Goal: Task Accomplishment & Management: Use online tool/utility

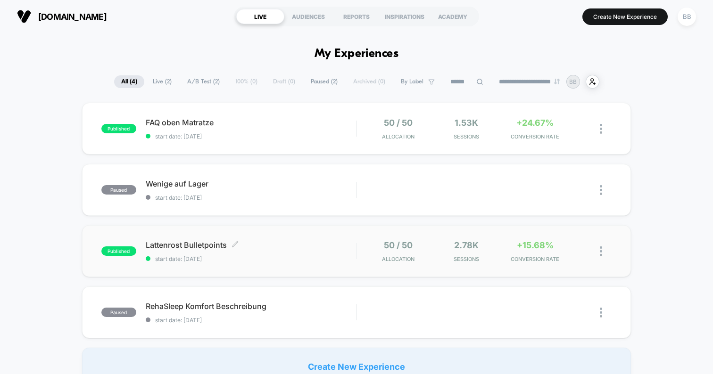
click at [310, 240] on span "Lattenrost Bulletpoints Click to edit experience details" at bounding box center [251, 244] width 210 height 9
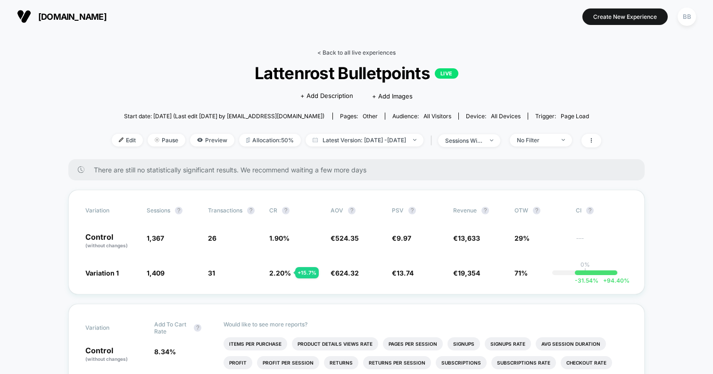
click at [343, 51] on link "< Back to all live experiences" at bounding box center [356, 52] width 78 height 7
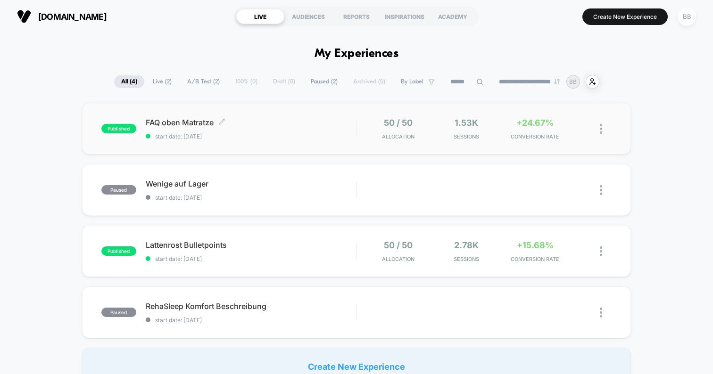
click at [301, 121] on span "FAQ oben Matratze Click to edit experience details" at bounding box center [251, 122] width 210 height 9
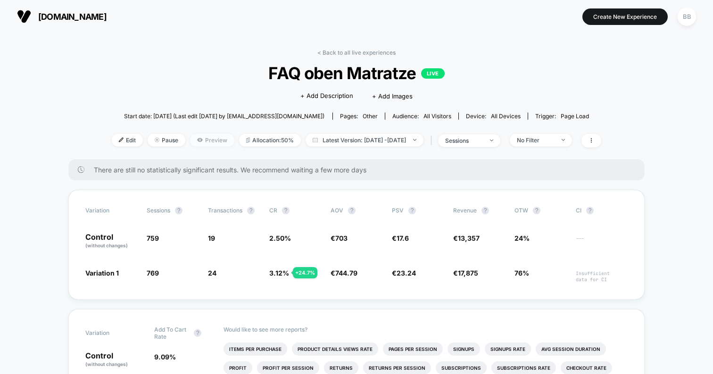
click at [196, 140] on span "Preview" at bounding box center [212, 140] width 44 height 13
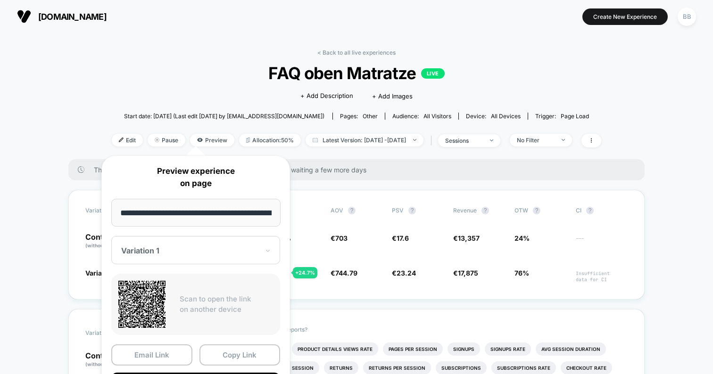
click at [279, 30] on div "[DOMAIN_NAME] Create New Experience BB" at bounding box center [356, 16] width 713 height 33
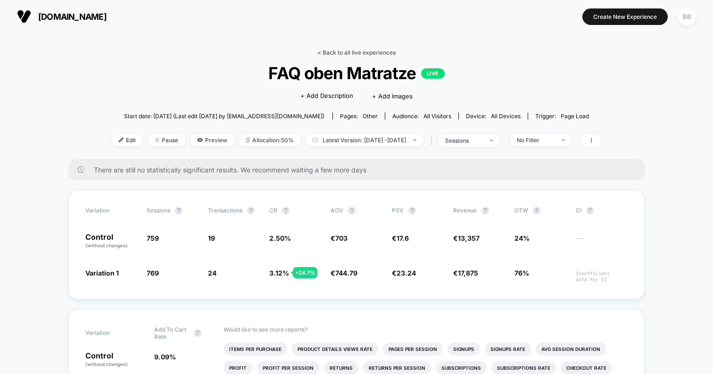
click at [333, 51] on link "< Back to all live experiences" at bounding box center [356, 52] width 78 height 7
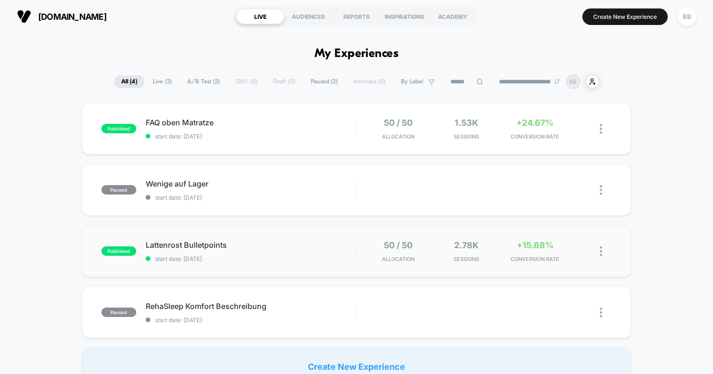
click at [299, 240] on div "published Lattenrost Bulletpoints start date: [DATE] 50 / 50 Allocation 2.78k S…" at bounding box center [356, 251] width 549 height 52
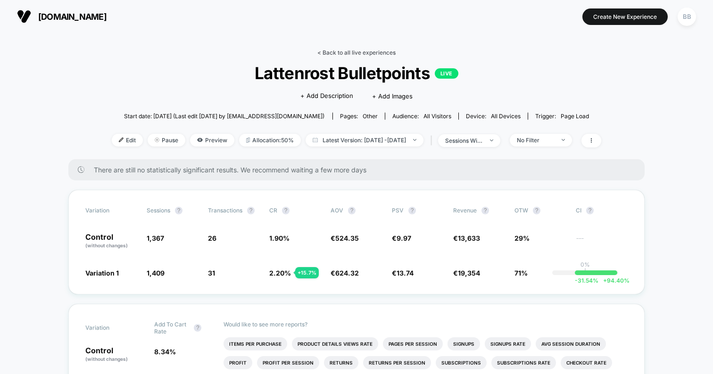
click at [347, 51] on link "< Back to all live experiences" at bounding box center [356, 52] width 78 height 7
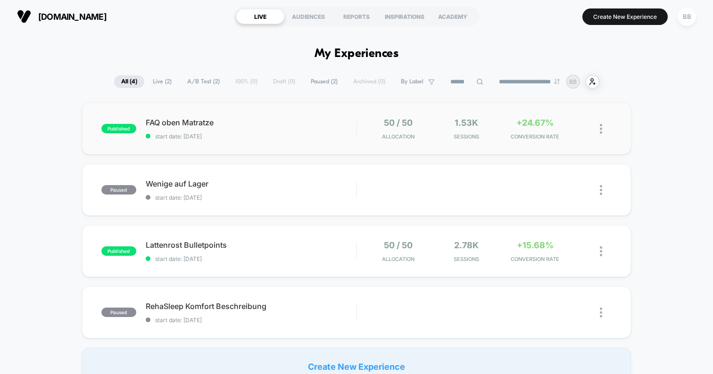
click at [294, 117] on div "published FAQ oben Matratze start date: [DATE] 50 / 50 Allocation 1.53k Session…" at bounding box center [356, 129] width 549 height 52
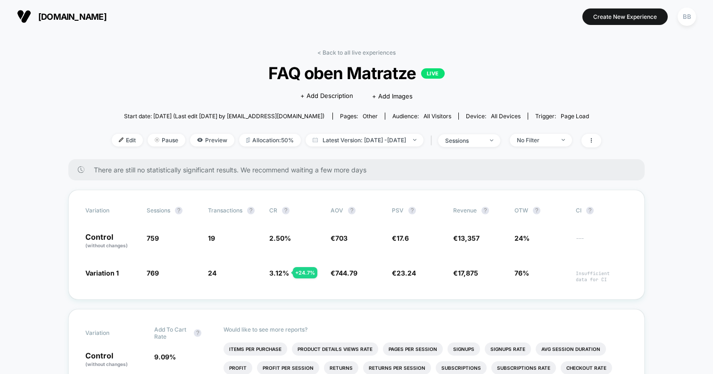
click at [338, 55] on link "< Back to all live experiences" at bounding box center [356, 52] width 78 height 7
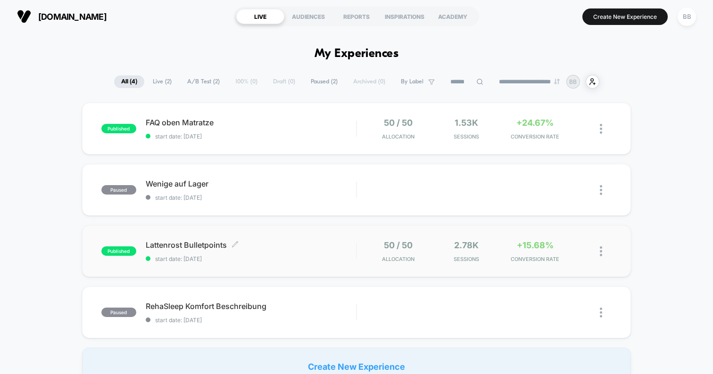
click at [296, 251] on div "Lattenrost Bulletpoints Click to edit experience details Click to edit experien…" at bounding box center [251, 251] width 210 height 22
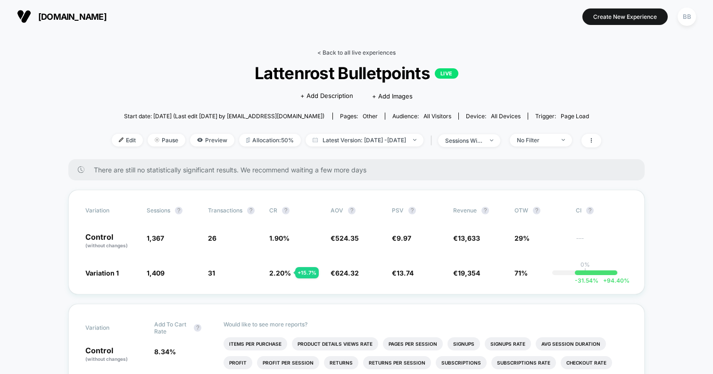
click at [338, 53] on link "< Back to all live experiences" at bounding box center [356, 52] width 78 height 7
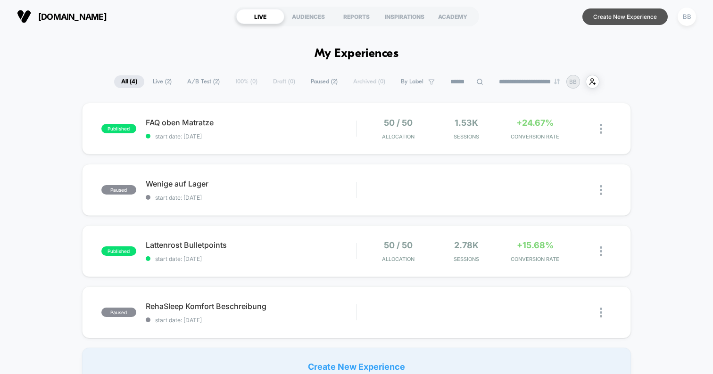
click at [626, 15] on button "Create New Experience" at bounding box center [624, 16] width 85 height 16
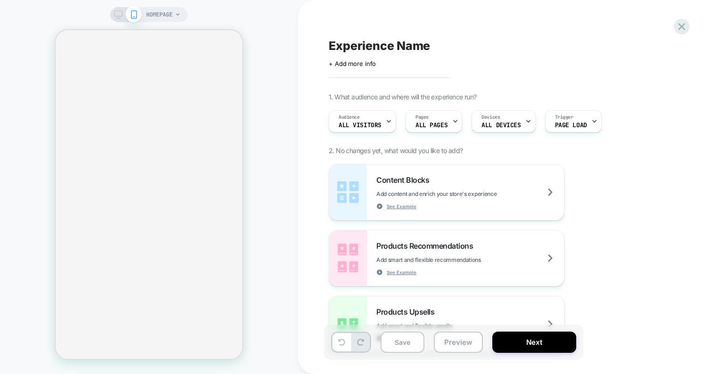
click at [168, 15] on span "HOMEPAGE" at bounding box center [159, 14] width 26 height 15
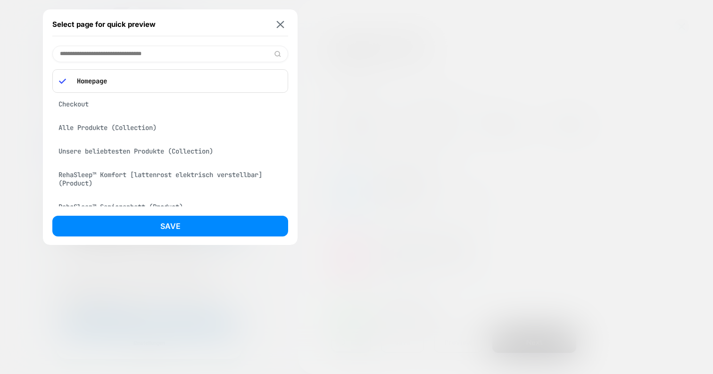
click at [143, 81] on p "Homepage" at bounding box center [176, 81] width 209 height 8
click at [135, 176] on div "RehaSleep™ Komfort [lattenrost elektrisch verstellbar] (Product)" at bounding box center [170, 179] width 236 height 26
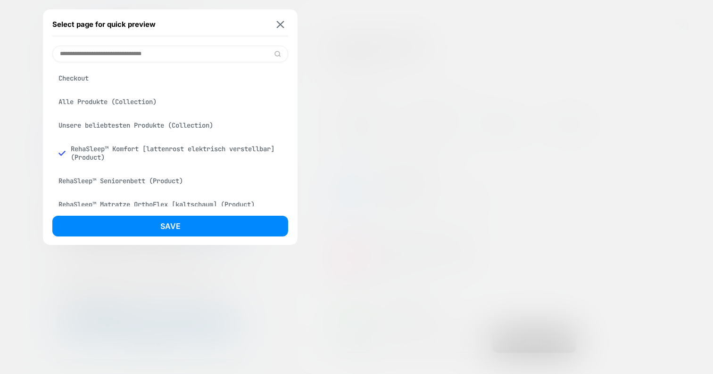
click at [188, 231] on button "Save" at bounding box center [170, 226] width 236 height 21
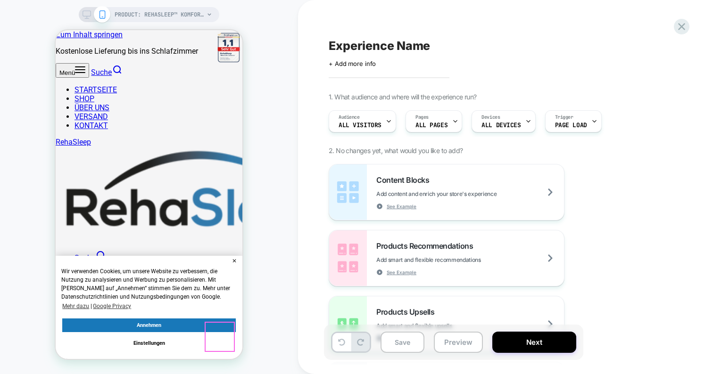
click at [230, 328] on div at bounding box center [220, 337] width 28 height 28
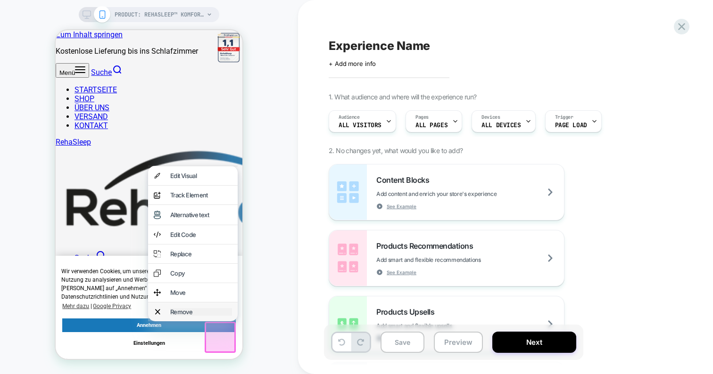
click at [203, 316] on div "Remove" at bounding box center [201, 312] width 62 height 8
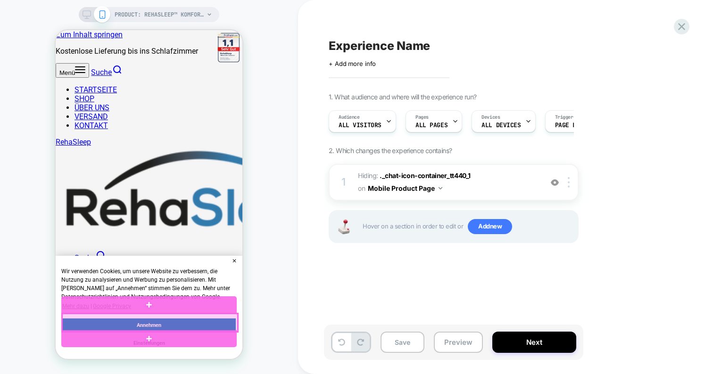
click at [203, 326] on div at bounding box center [149, 323] width 175 height 18
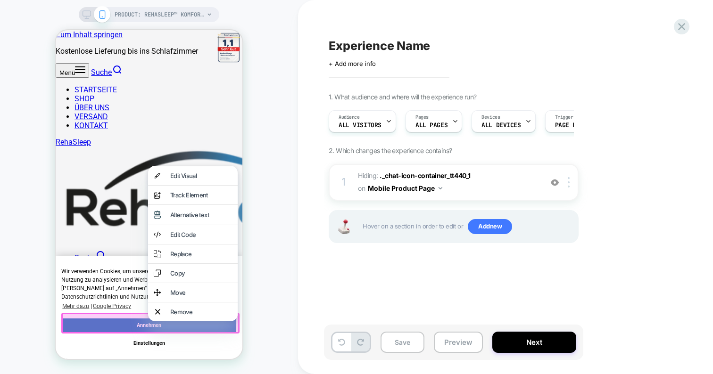
click at [282, 270] on div "PRODUCT: RehaSleep™ Komfort [lattenrost elektrisch verstellbar] PRODUCT: RehaSl…" at bounding box center [149, 186] width 298 height 355
click at [281, 243] on div "PRODUCT: RehaSleep™ Komfort [lattenrost elektrisch verstellbar] PRODUCT: RehaSl…" at bounding box center [149, 186] width 298 height 355
click at [279, 275] on div "PRODUCT: RehaSleep™ Komfort [lattenrost elektrisch verstellbar] PRODUCT: RehaSl…" at bounding box center [149, 186] width 298 height 355
click at [425, 188] on button "Mobile Product Page" at bounding box center [405, 188] width 74 height 14
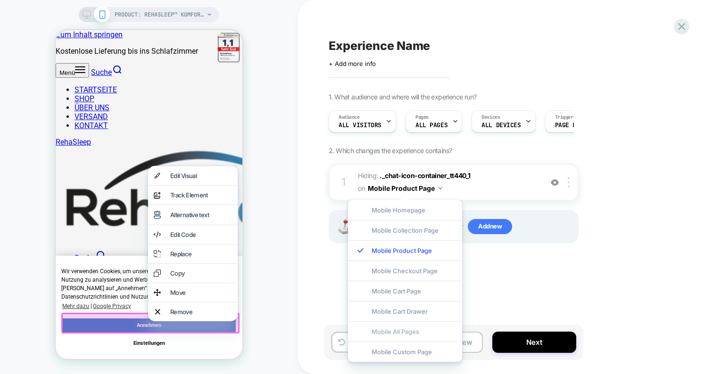
click at [405, 330] on div "Mobile All Pages" at bounding box center [405, 332] width 114 height 20
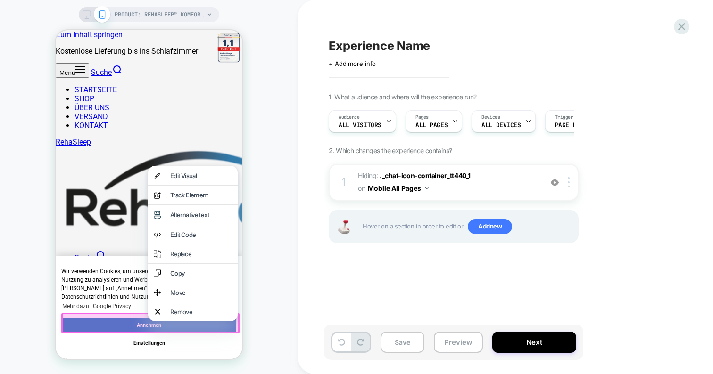
click at [397, 280] on div "Experience Name Click to edit experience details + Add more info 1. What audien…" at bounding box center [501, 186] width 354 height 355
click at [87, 13] on icon at bounding box center [86, 14] width 8 height 8
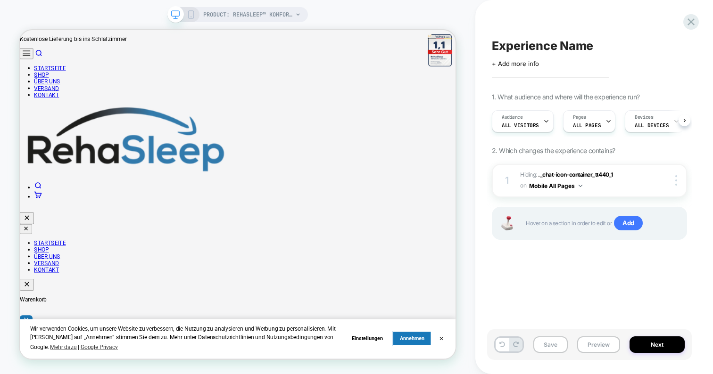
scroll to position [0, 0]
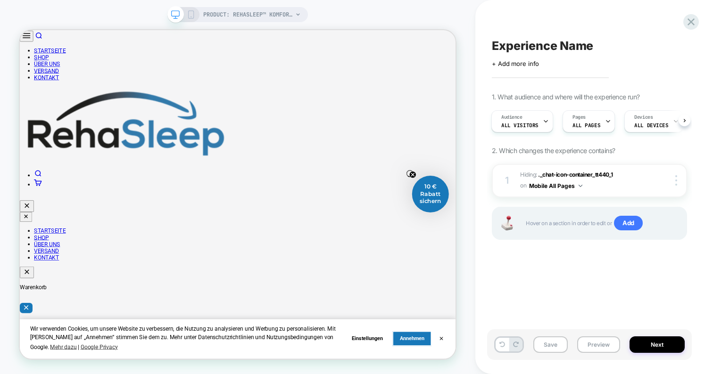
scroll to position [0, 1]
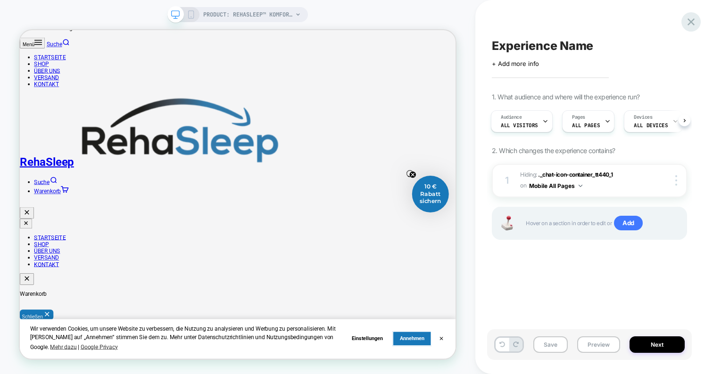
click at [693, 22] on icon at bounding box center [690, 22] width 13 height 13
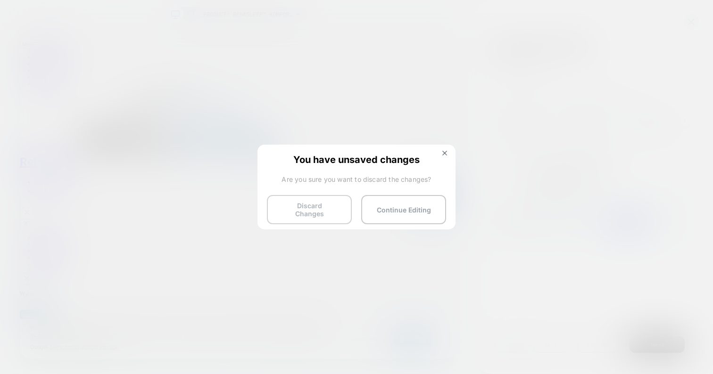
click at [302, 203] on button "Discard Changes" at bounding box center [309, 209] width 85 height 29
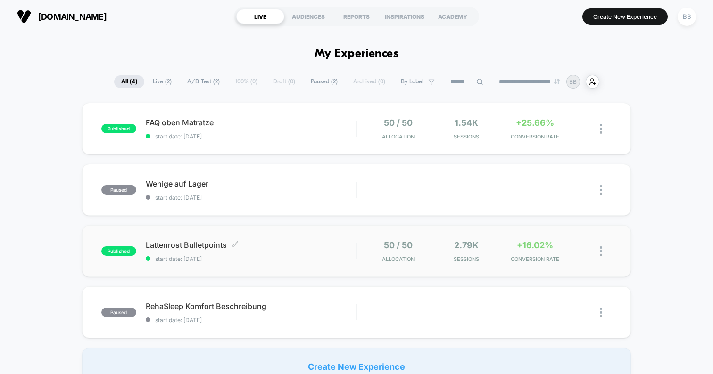
click at [296, 255] on div "Lattenrost Bulletpoints Click to edit experience details Click to edit experien…" at bounding box center [251, 251] width 210 height 22
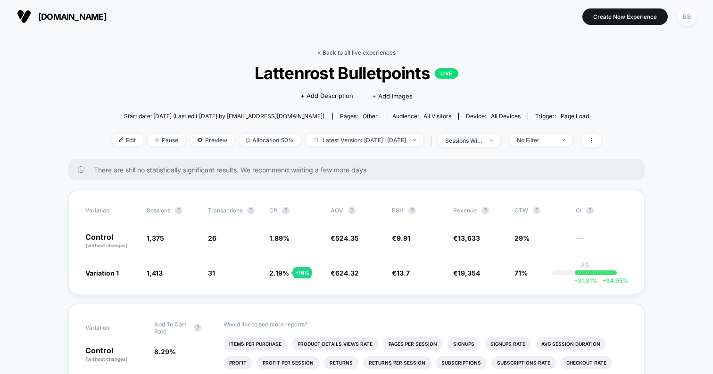
click at [345, 55] on link "< Back to all live experiences" at bounding box center [356, 52] width 78 height 7
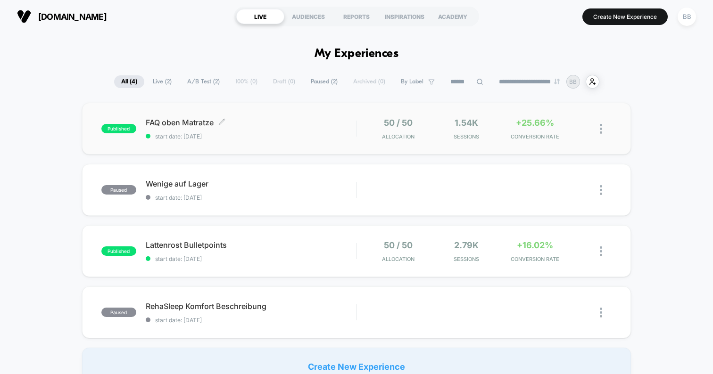
click at [324, 129] on div "FAQ oben Matratze Click to edit experience details Click to edit experience det…" at bounding box center [251, 129] width 210 height 22
